Goal: Communication & Community: Answer question/provide support

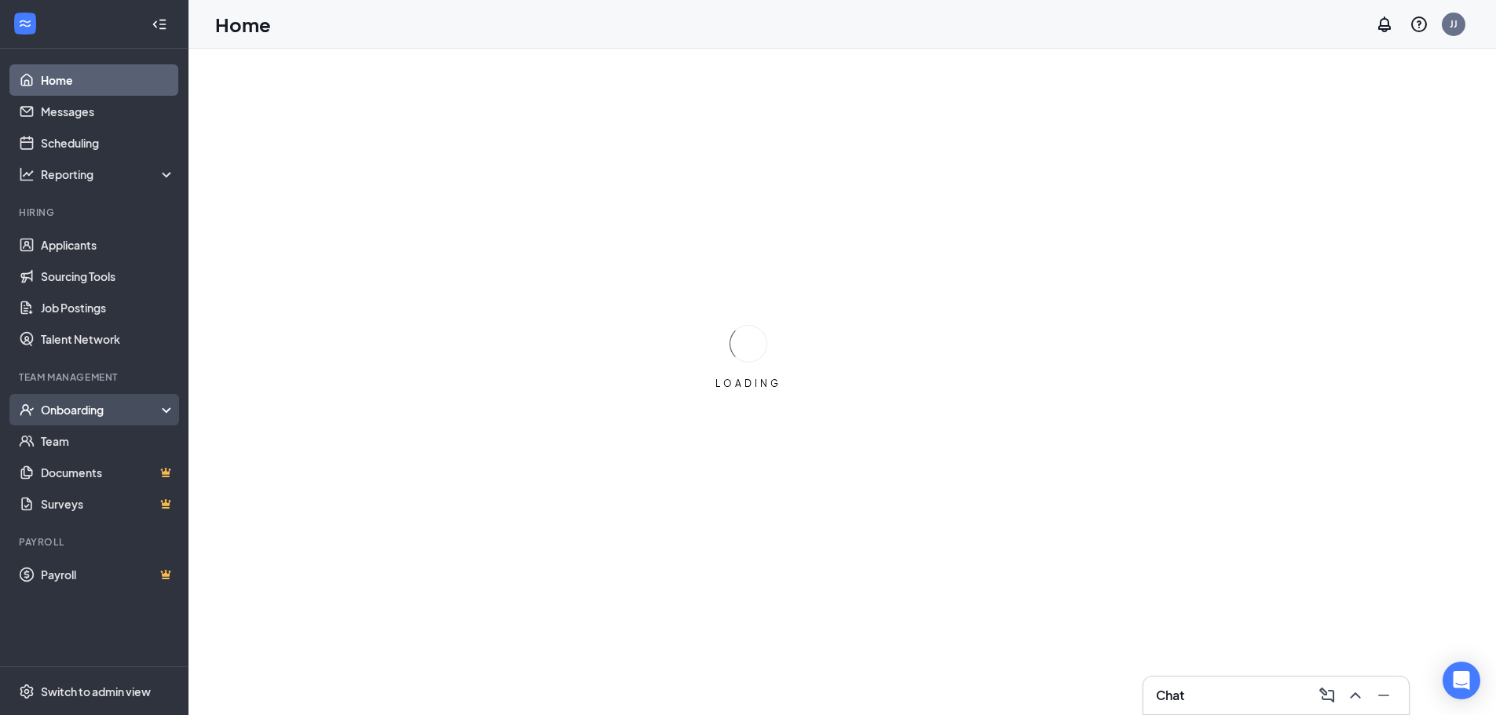
click at [103, 413] on div "Onboarding" at bounding box center [101, 410] width 121 height 16
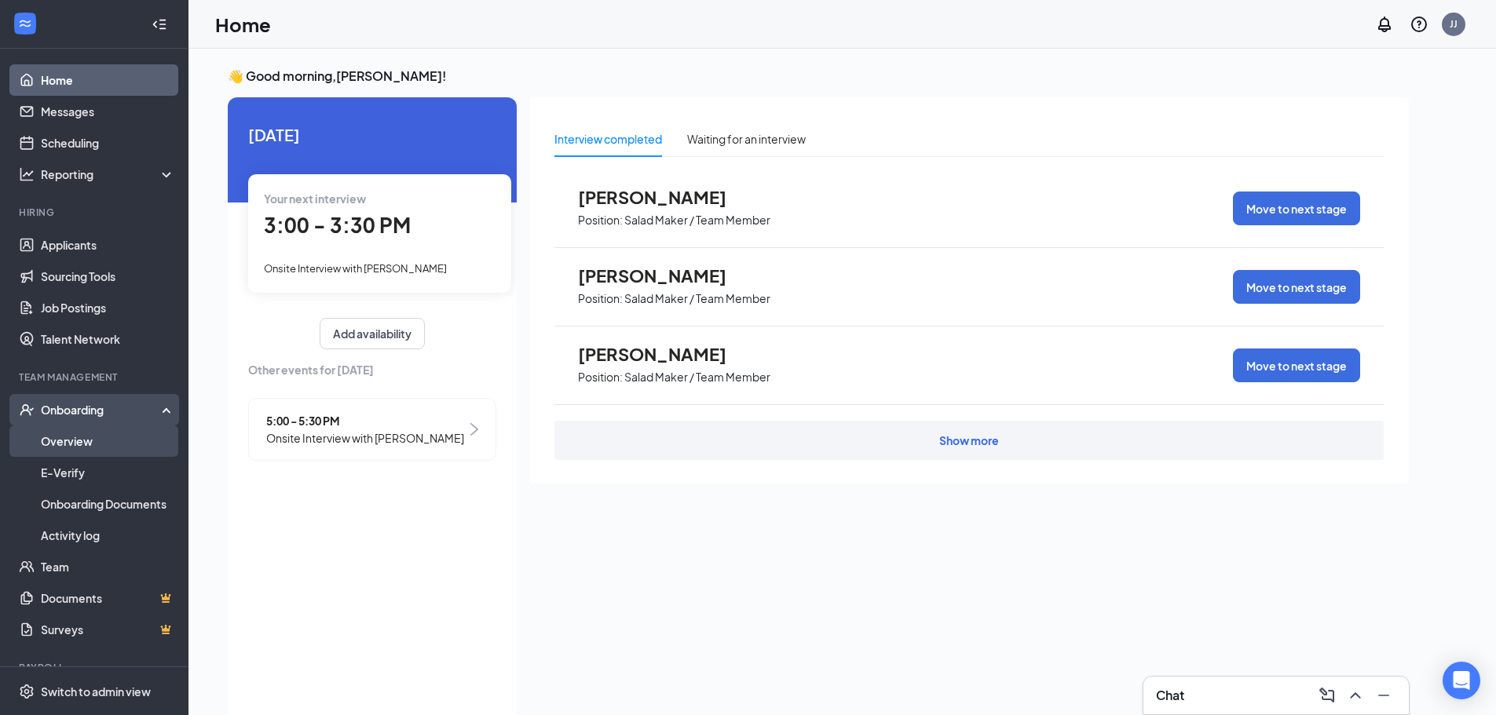
click at [90, 449] on link "Overview" at bounding box center [108, 441] width 134 height 31
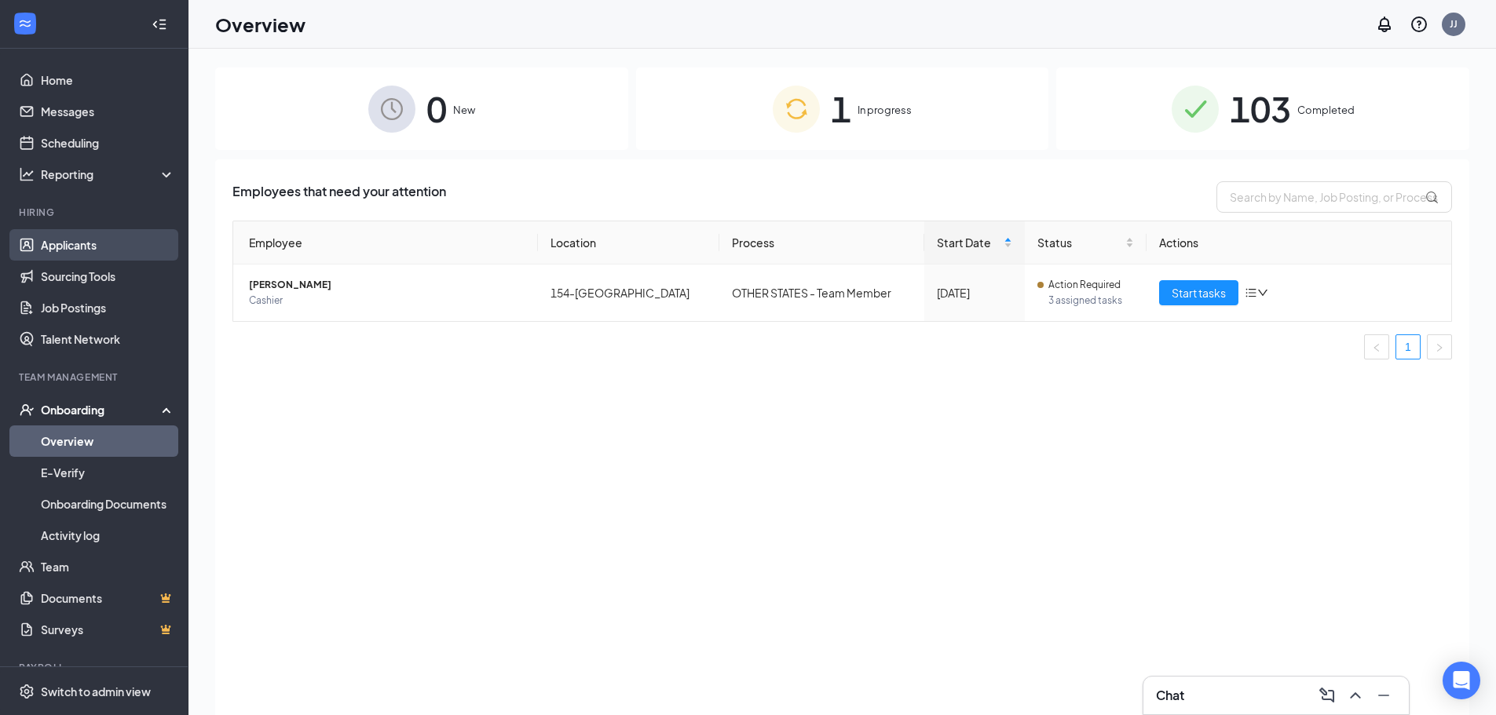
click at [106, 239] on link "Applicants" at bounding box center [108, 244] width 134 height 31
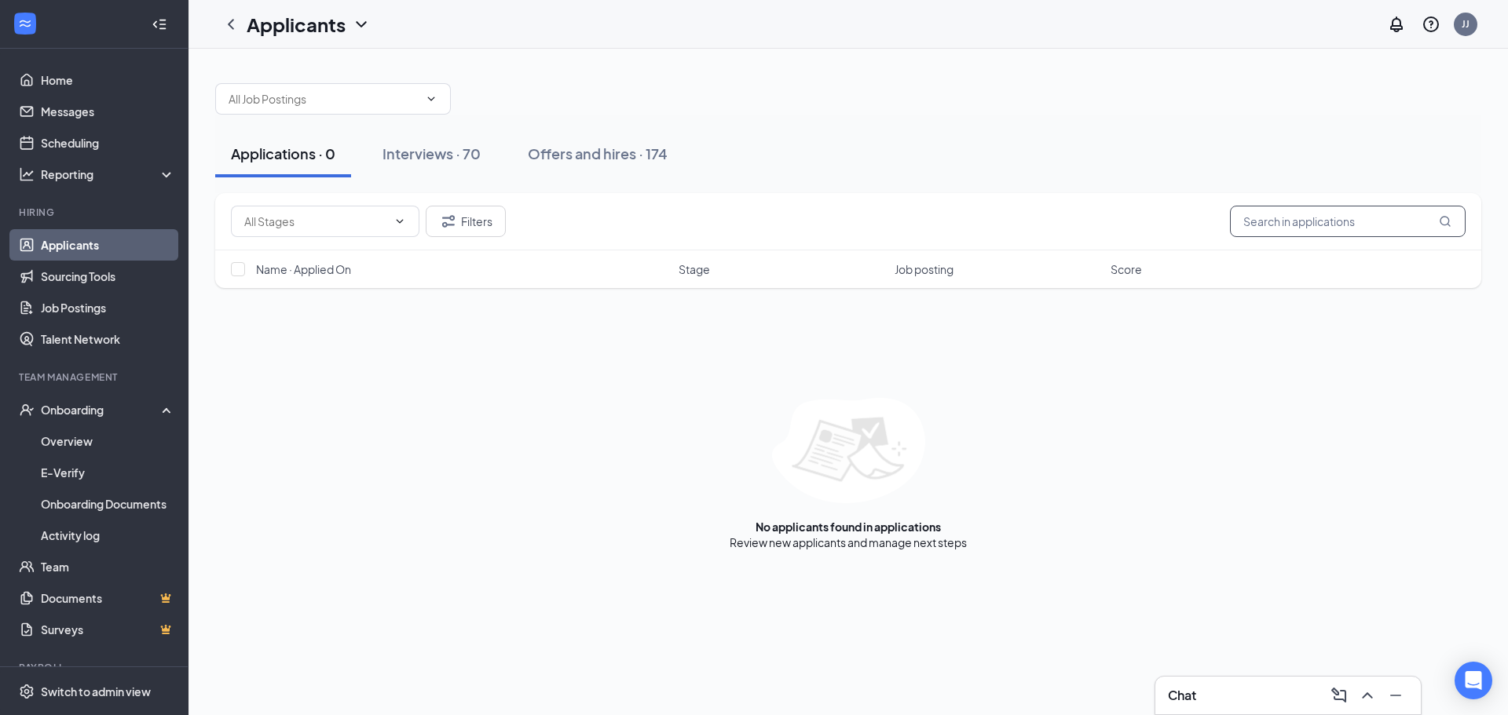
click at [1283, 217] on input "text" at bounding box center [1348, 221] width 236 height 31
type input "[PERSON_NAME]"
click at [620, 158] on div "Offers and hires · 1 / 174" at bounding box center [650, 154] width 157 height 20
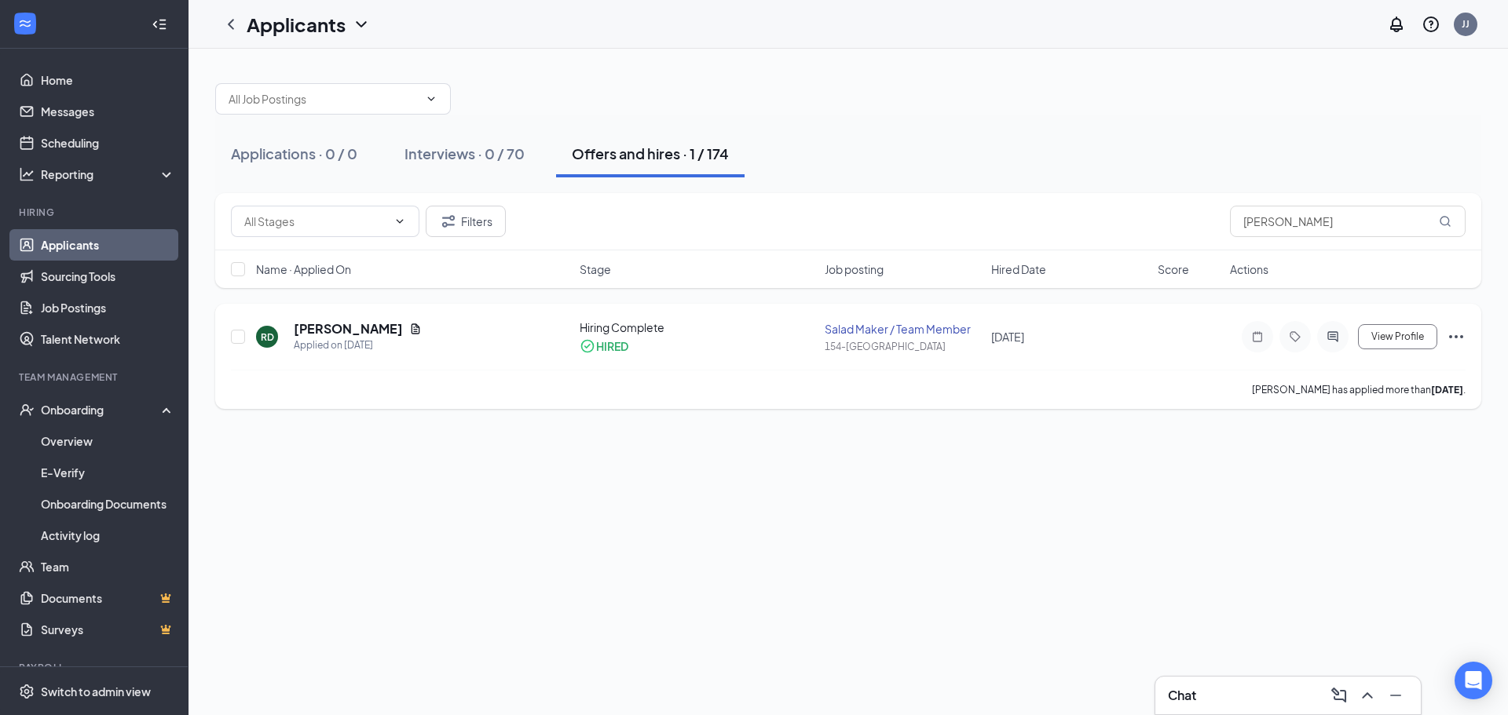
click at [883, 329] on div "Salad Maker / Team Member" at bounding box center [902, 329] width 157 height 16
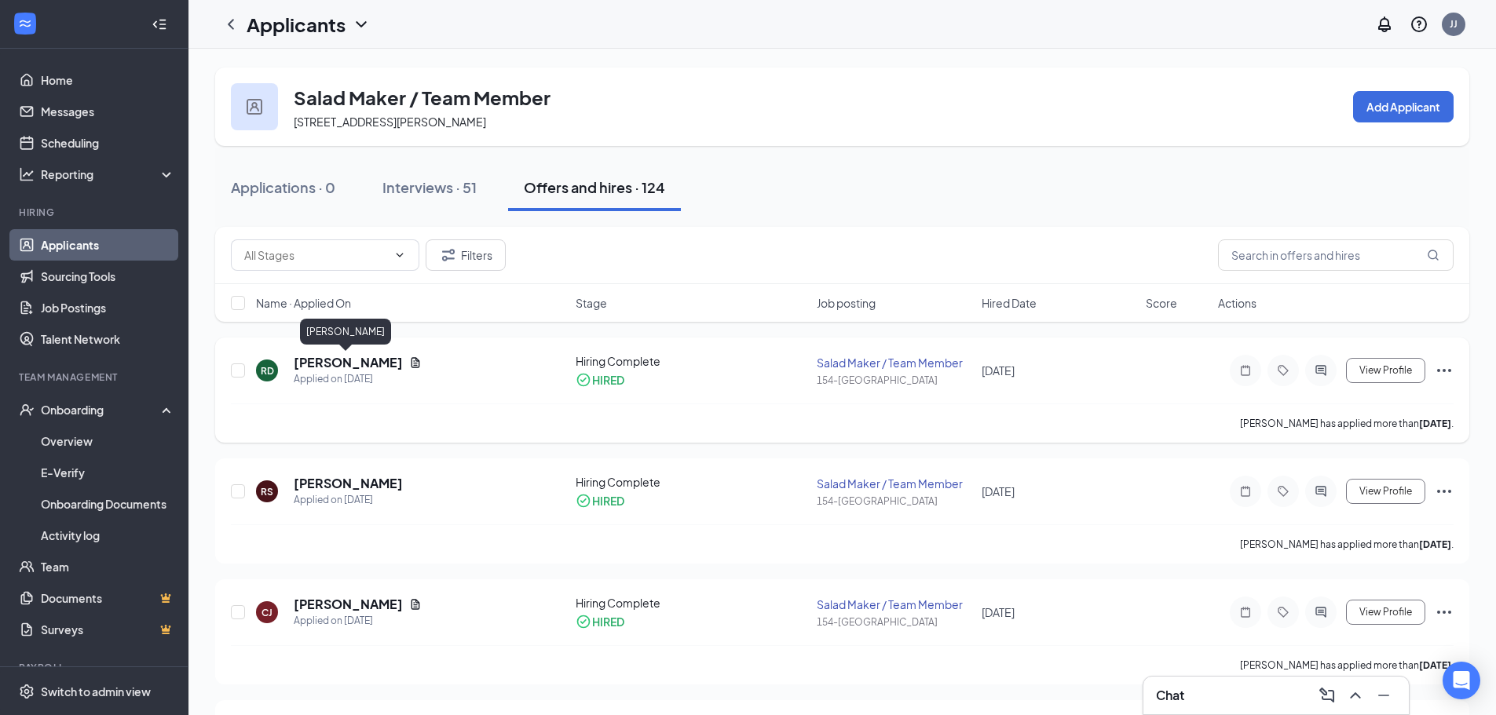
click at [360, 365] on h5 "[PERSON_NAME]" at bounding box center [348, 362] width 109 height 17
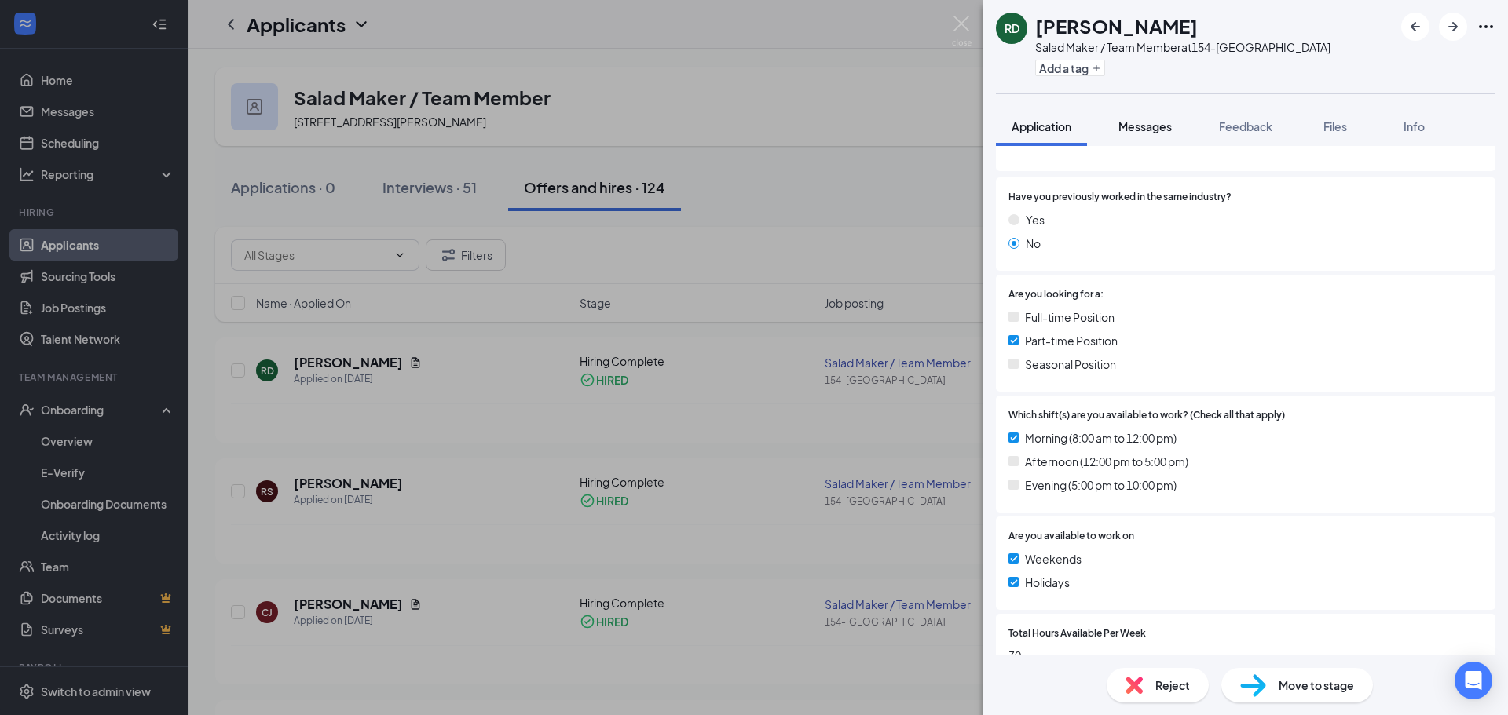
scroll to position [178, 0]
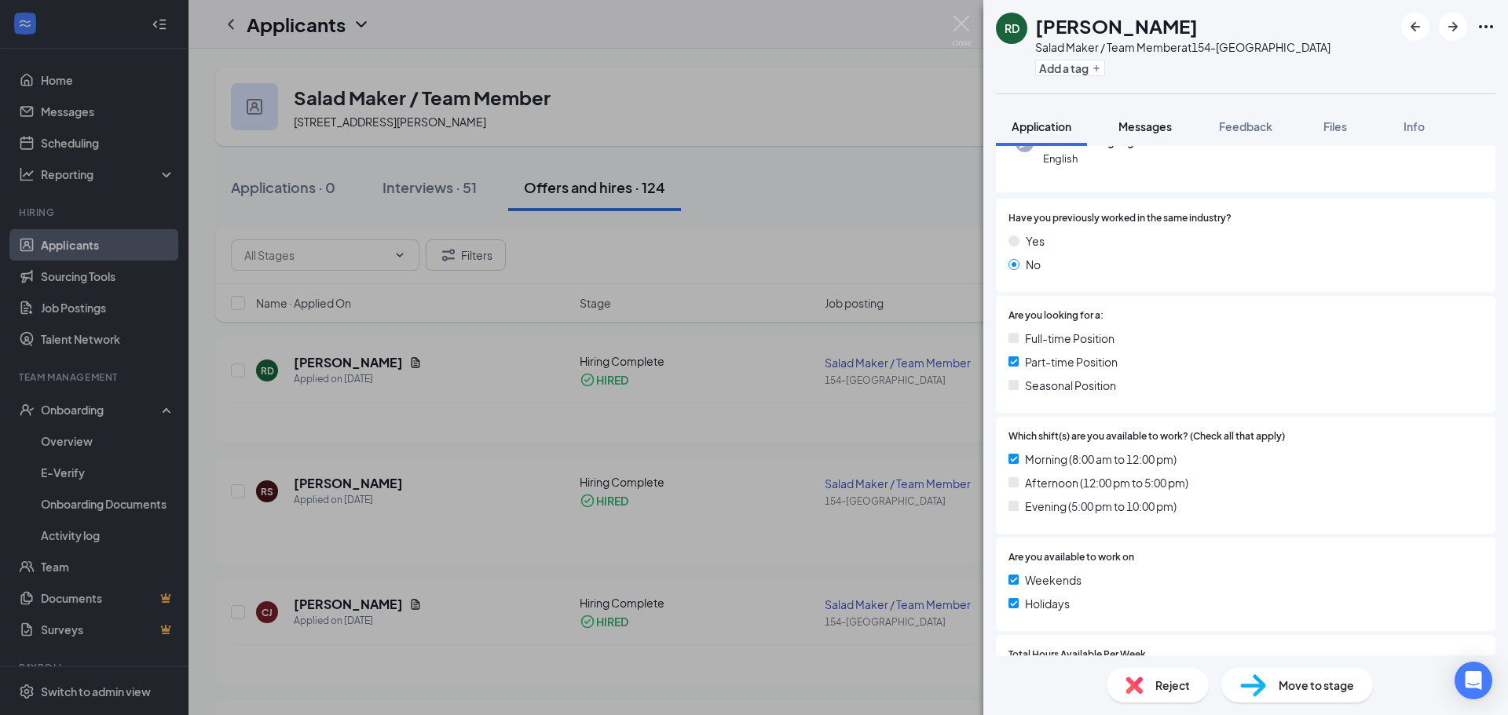
click at [1153, 124] on span "Messages" at bounding box center [1144, 126] width 53 height 14
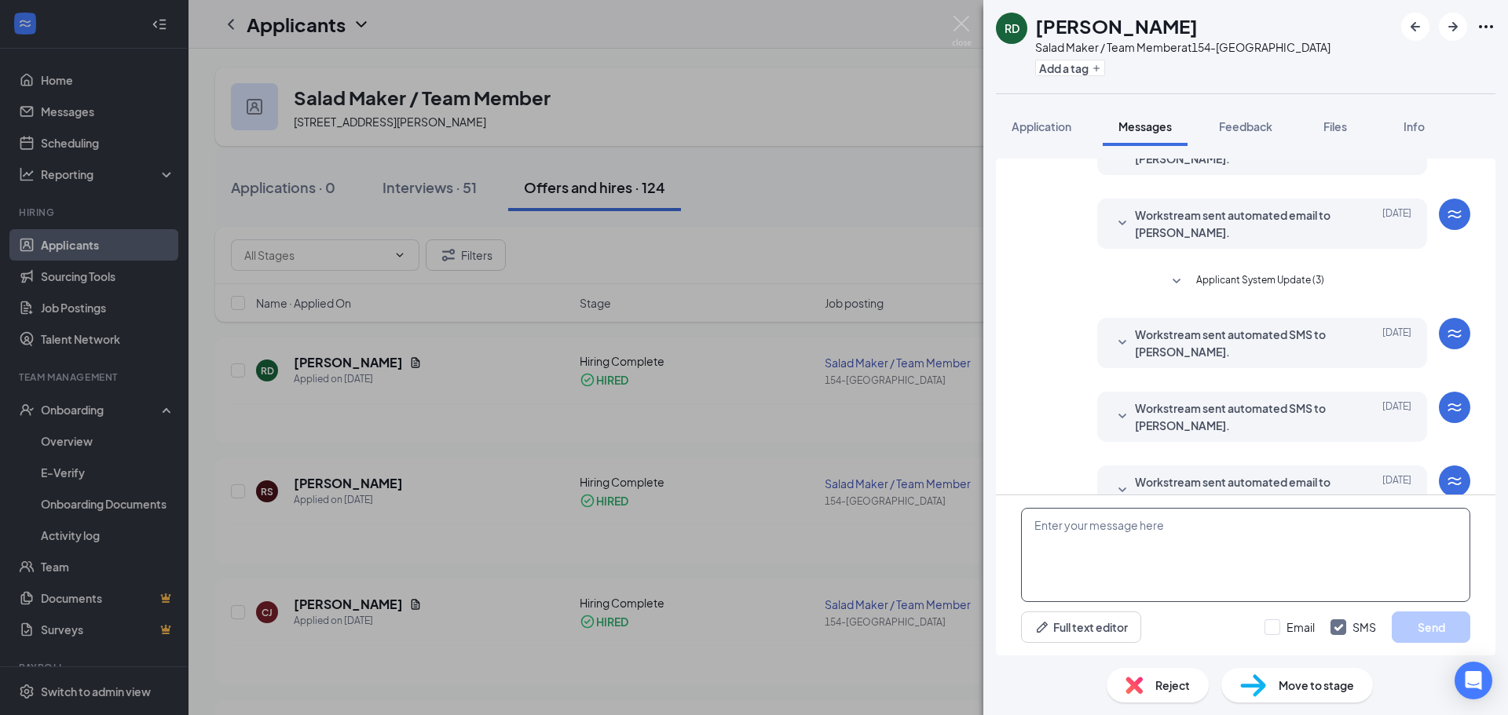
scroll to position [276, 0]
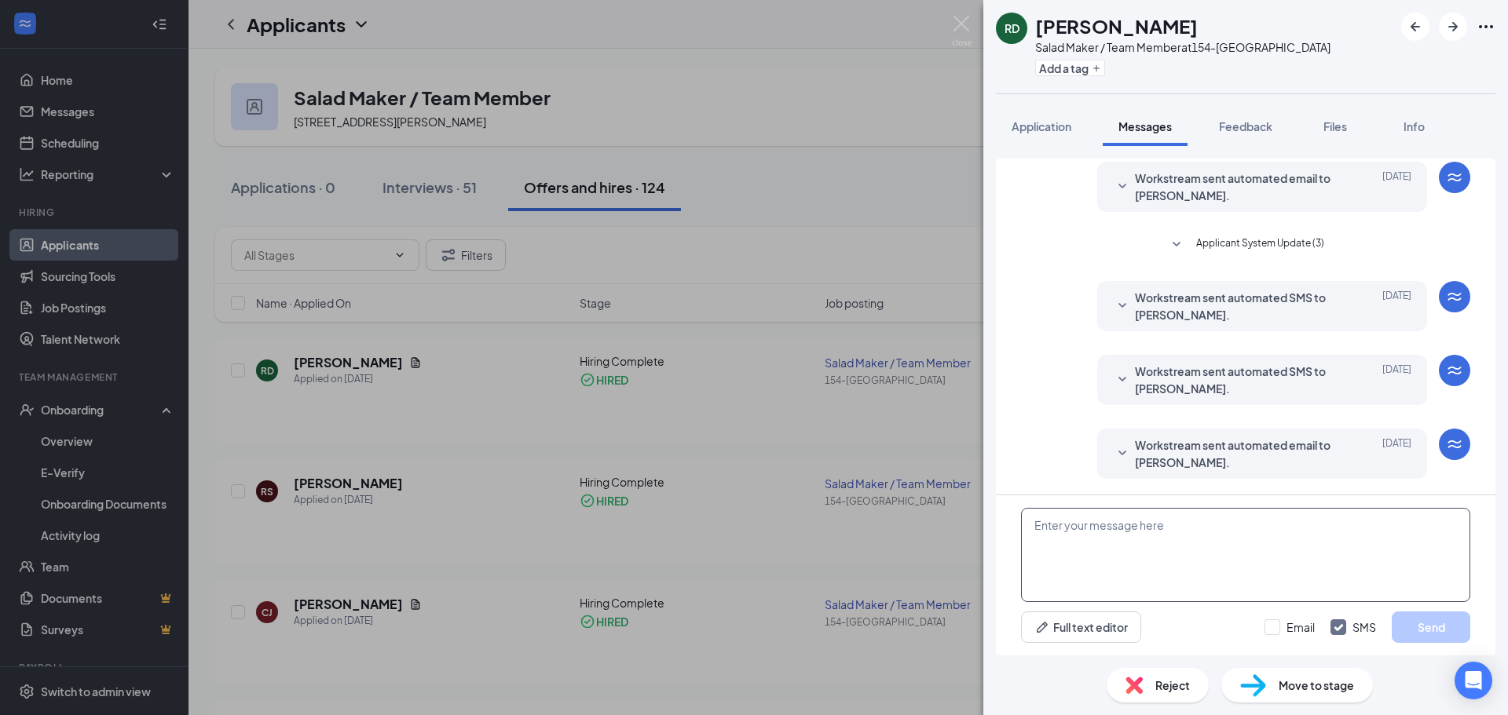
click at [1139, 550] on textarea at bounding box center [1245, 555] width 449 height 94
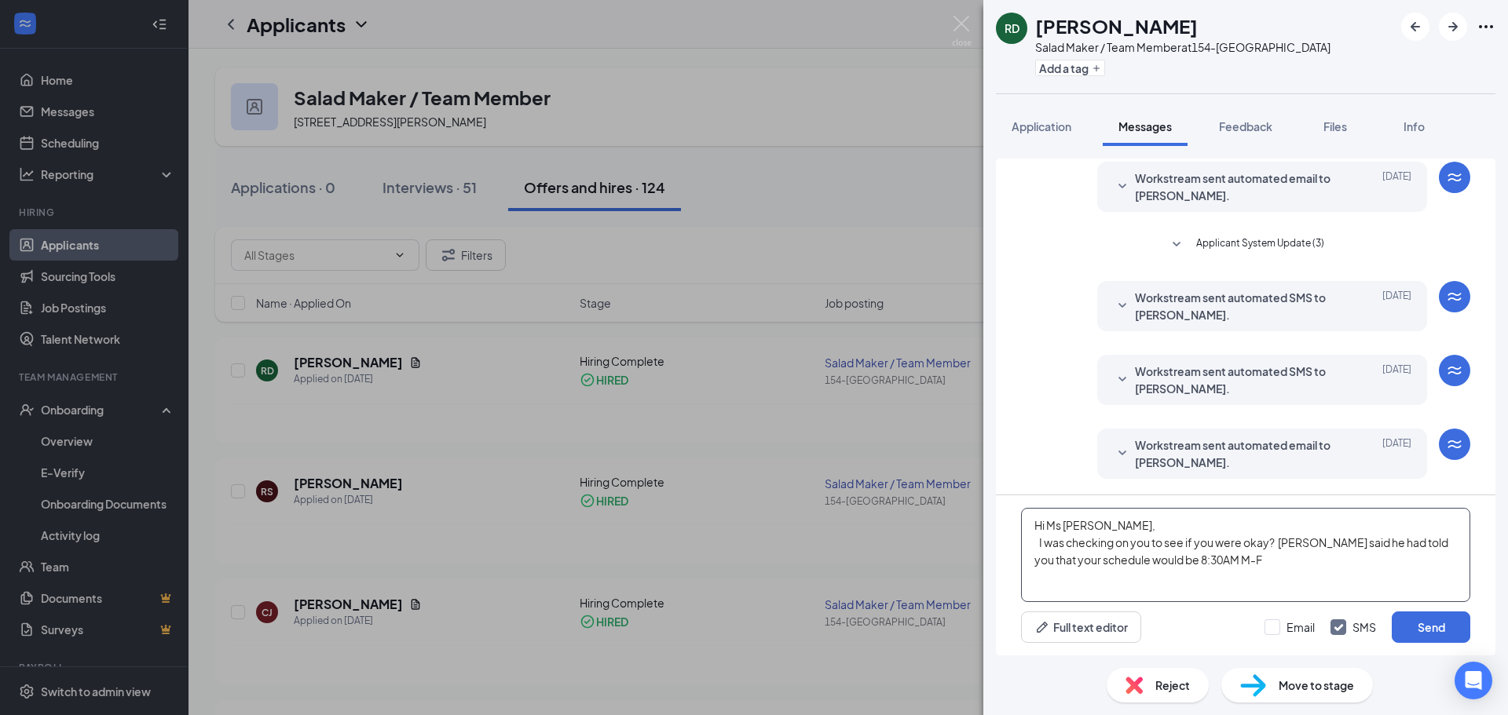
click at [1173, 559] on textarea "Hi Ms [PERSON_NAME], I was checking on you to see if you were okay? [PERSON_NAM…" at bounding box center [1245, 555] width 449 height 94
click at [1219, 558] on textarea "Hi Ms [PERSON_NAME], I was checking on you to see if you were okay? [PERSON_NAM…" at bounding box center [1245, 555] width 449 height 94
click at [1188, 558] on textarea "Hi Ms [PERSON_NAME], I was checking on you to see if you were okay? [PERSON_NAM…" at bounding box center [1245, 555] width 449 height 94
click at [1222, 560] on textarea "Hi Ms [PERSON_NAME], I was checking on you to see if you were okay? [PERSON_NAM…" at bounding box center [1245, 555] width 449 height 94
click at [1198, 561] on textarea "Hi Ms [PERSON_NAME], I was checking on you to see if you were okay? [PERSON_NAM…" at bounding box center [1245, 555] width 449 height 94
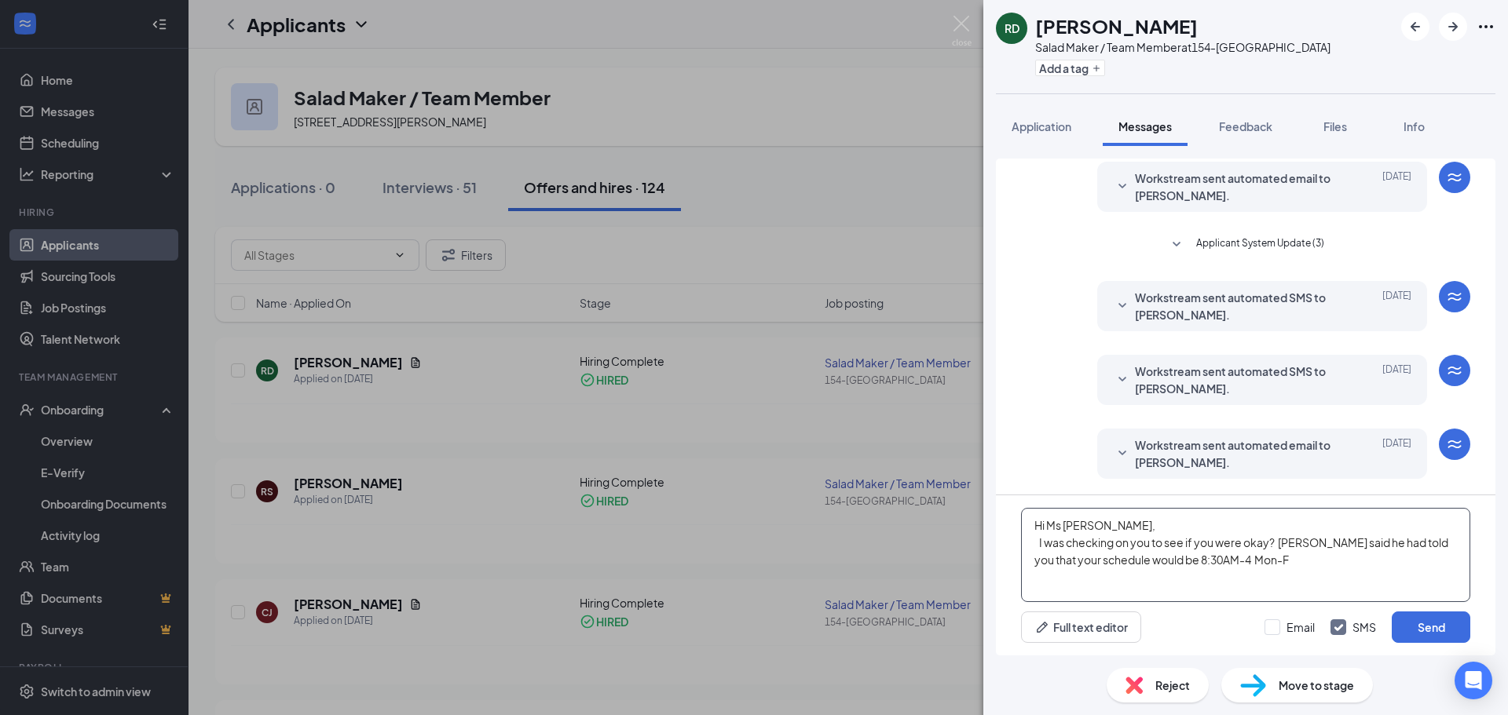
click at [1225, 560] on textarea "Hi Ms [PERSON_NAME], I was checking on you to see if you were okay? [PERSON_NAM…" at bounding box center [1245, 555] width 449 height 94
click at [1270, 555] on textarea "Hi Ms [PERSON_NAME], I was checking on you to see if you were okay? [PERSON_NAM…" at bounding box center [1245, 555] width 449 height 94
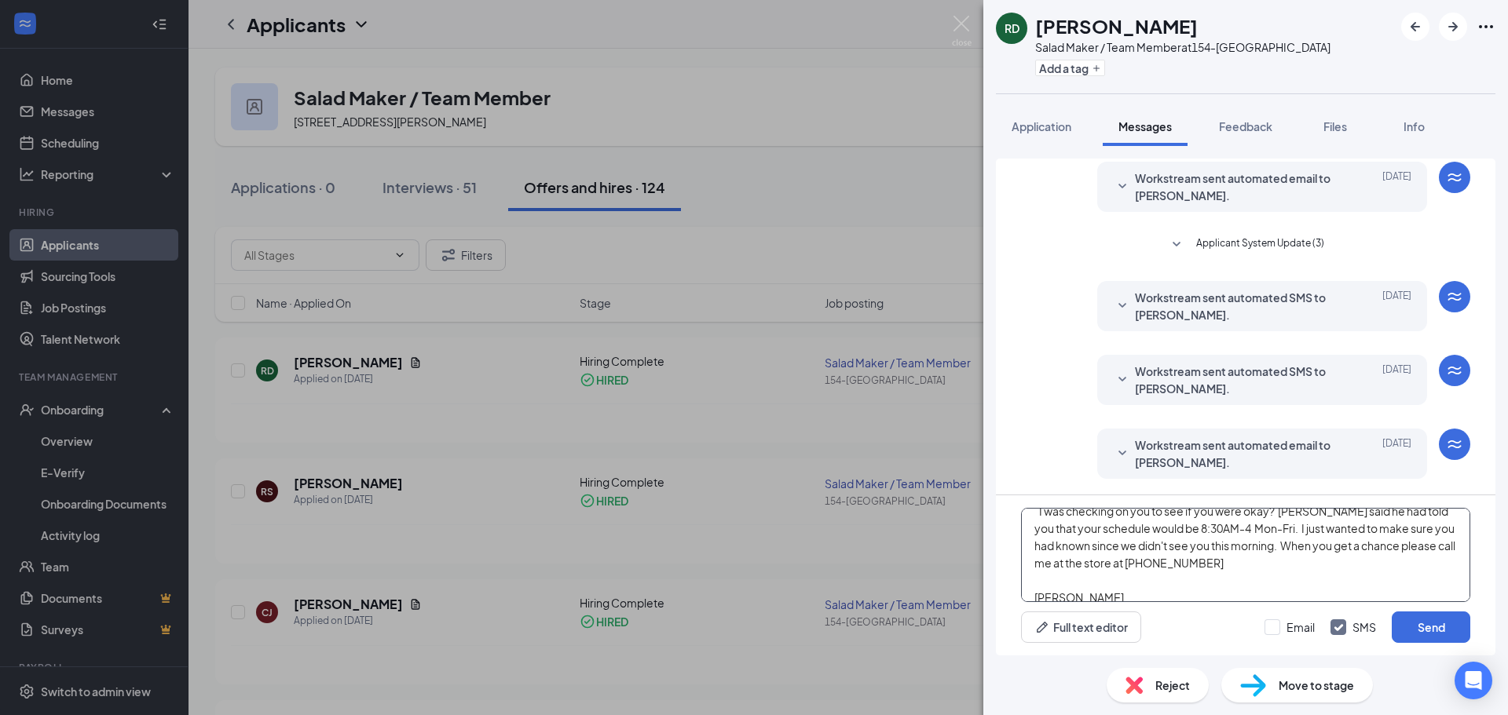
scroll to position [44, 0]
click at [1099, 576] on textarea "Hi Ms [PERSON_NAME], I was checking on you to see if you were okay? [PERSON_NAM…" at bounding box center [1245, 555] width 449 height 94
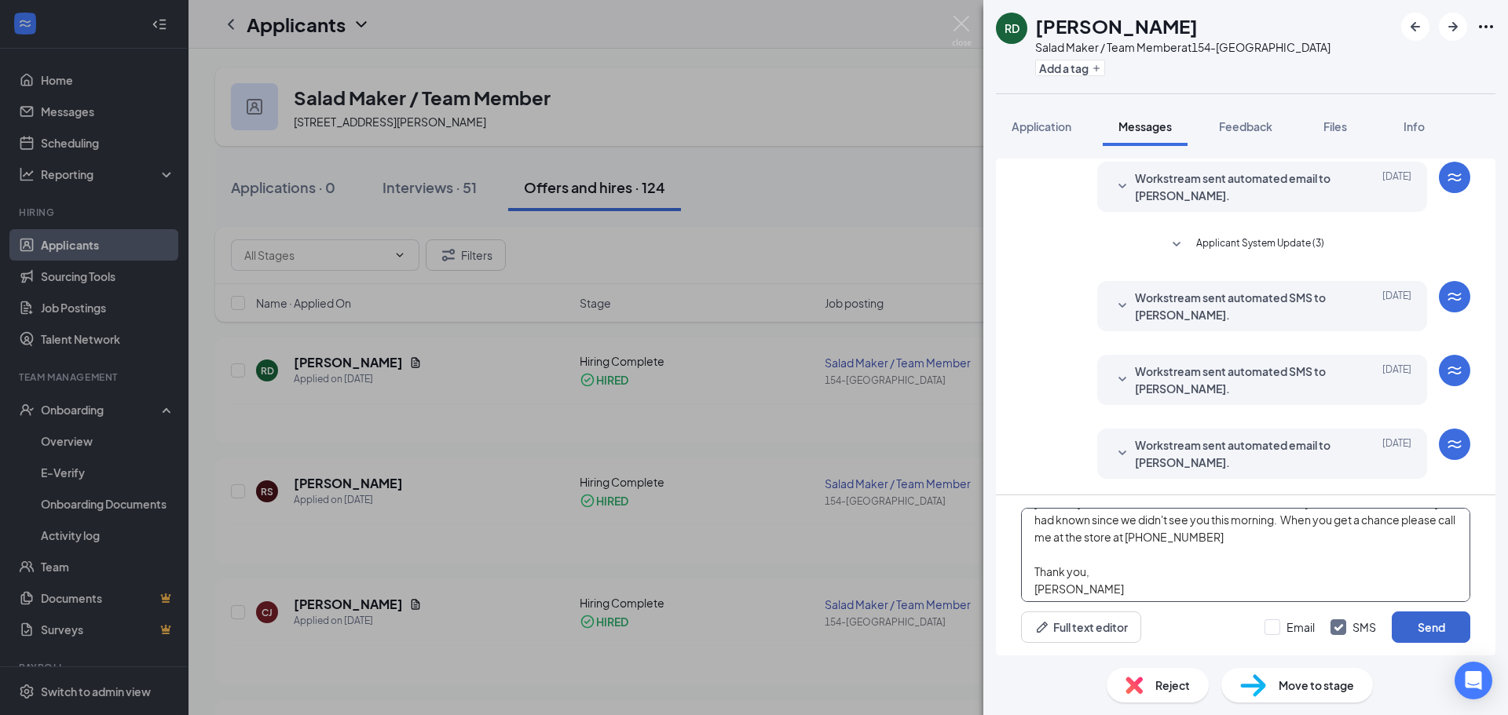
scroll to position [61, 0]
type textarea "Hi Ms [PERSON_NAME], I was checking on you to see if you were okay? [PERSON_NAM…"
click at [1458, 628] on button "Send" at bounding box center [1430, 627] width 79 height 31
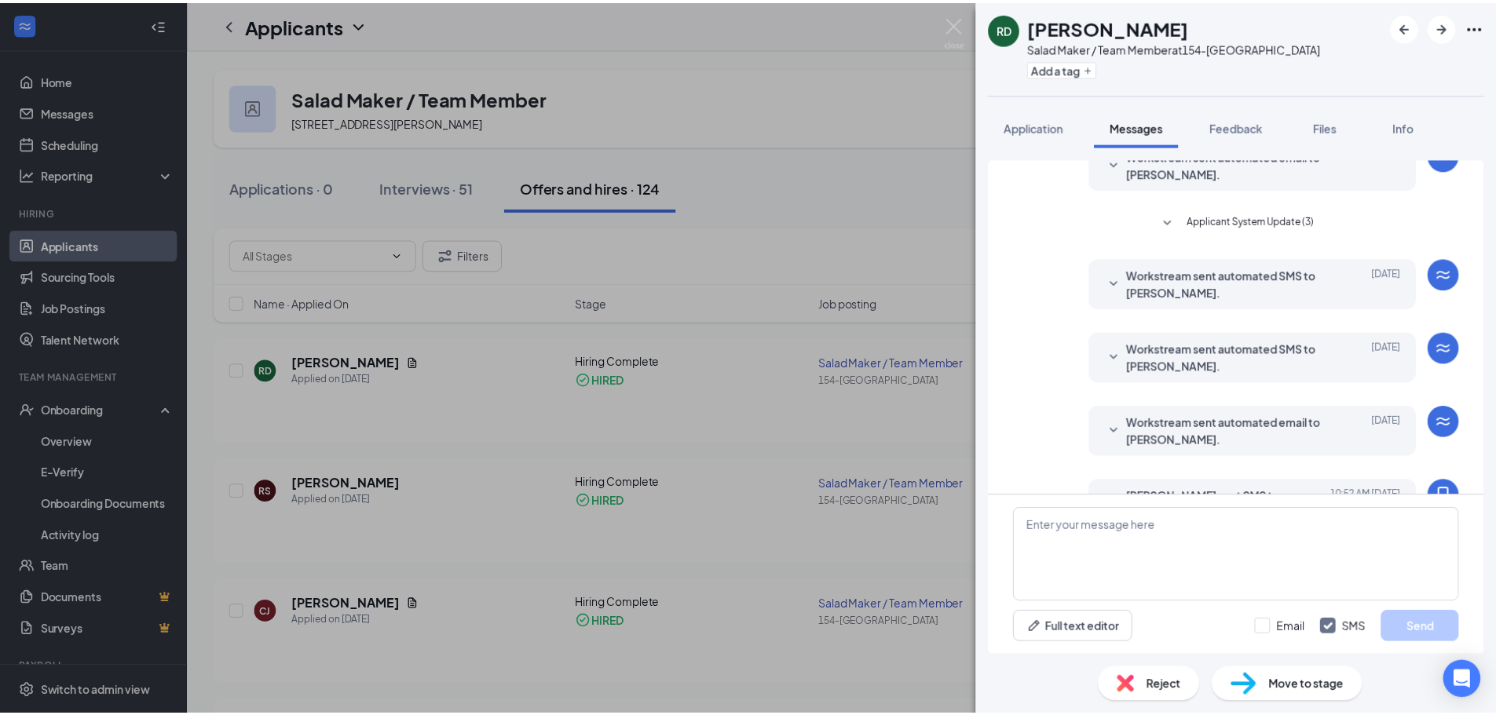
scroll to position [0, 0]
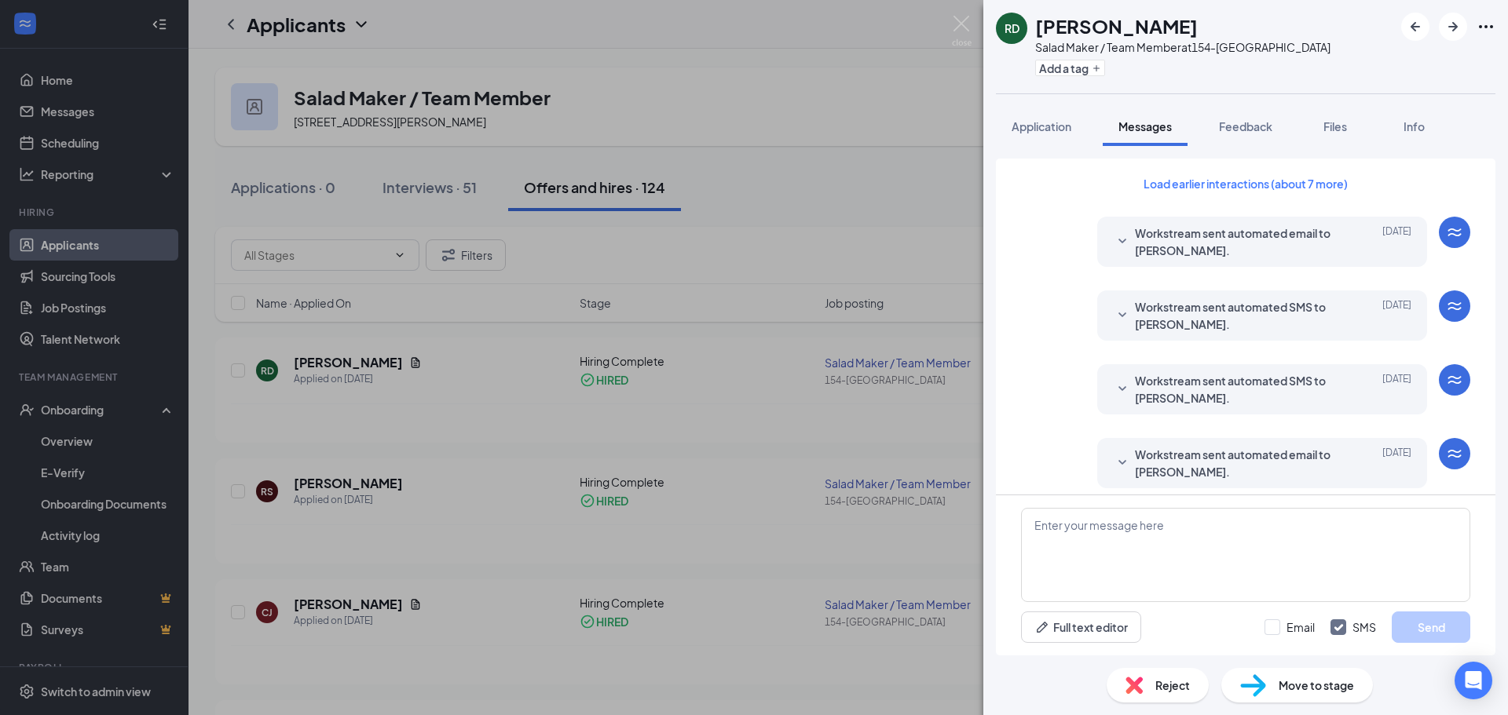
click at [847, 13] on div "RD [PERSON_NAME] Salad Maker / Team Member at 154-Brentwood Add a tag Applicati…" at bounding box center [754, 357] width 1508 height 715
